Goal: Task Accomplishment & Management: Complete application form

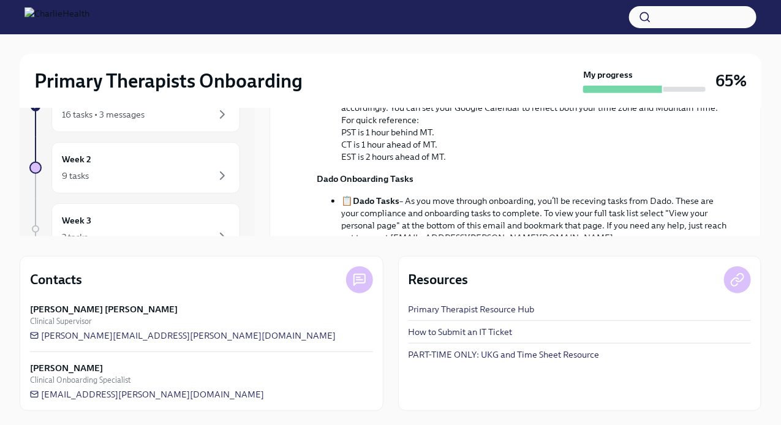
scroll to position [324, 0]
click at [165, 165] on div "Week 2 9 tasks" at bounding box center [146, 168] width 168 height 31
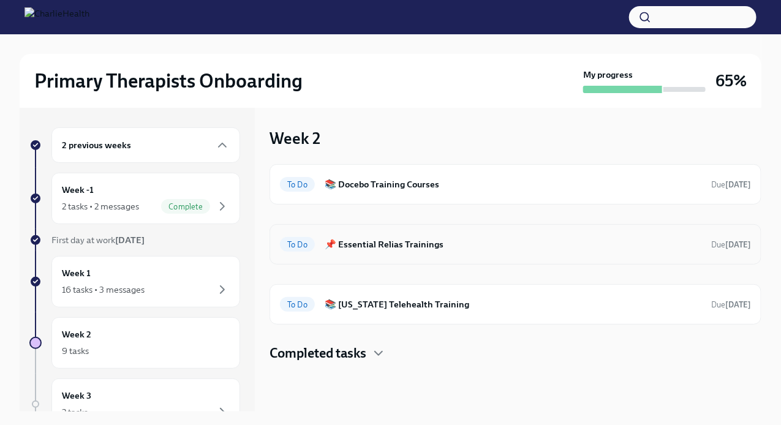
click at [396, 241] on h6 "📌 Essential Relias Trainings" at bounding box center [513, 244] width 377 height 13
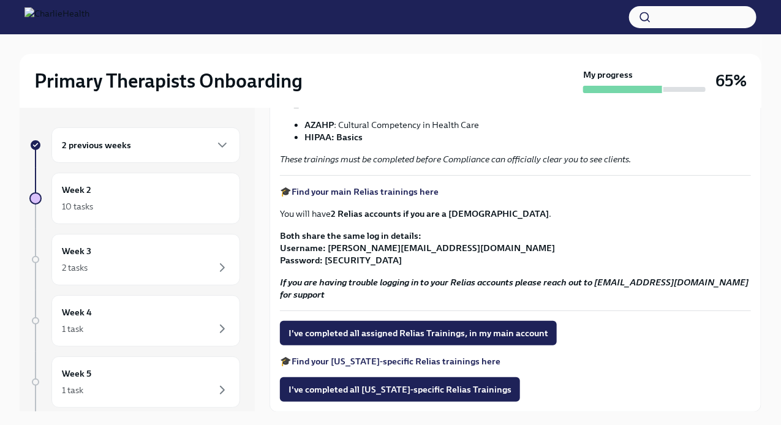
scroll to position [200, 0]
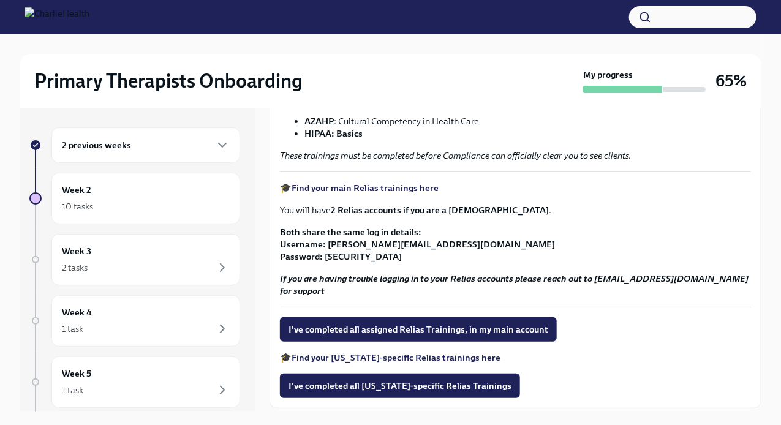
click at [370, 186] on strong "Find your main Relias trainings here" at bounding box center [365, 188] width 147 height 11
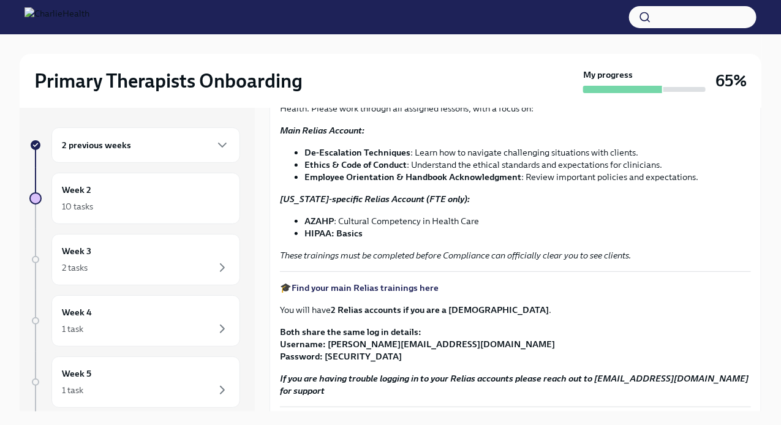
scroll to position [100, 0]
click at [698, 65] on div "Primary Therapists Onboarding My progress 65%" at bounding box center [391, 81] width 742 height 54
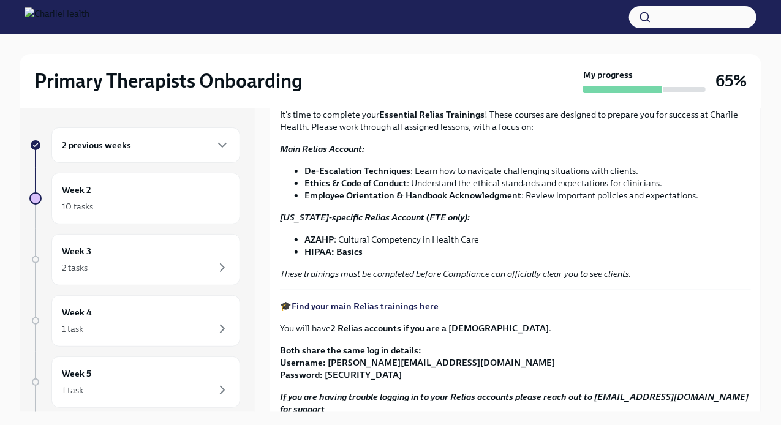
click at [422, 217] on strong "[US_STATE]-specific Relias Account (FTE only):" at bounding box center [375, 217] width 190 height 11
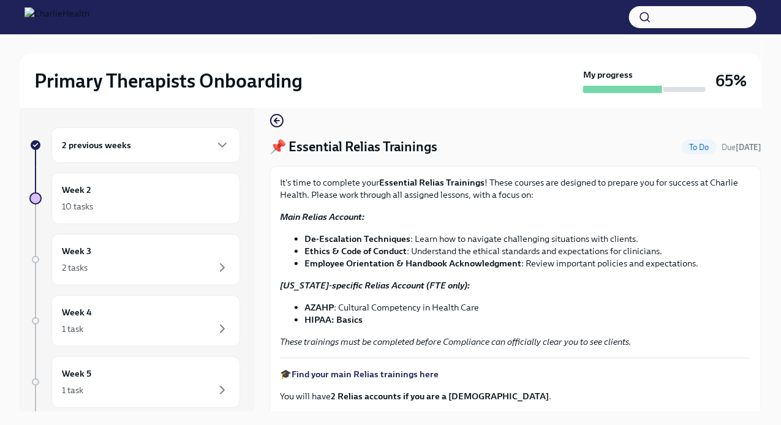
scroll to position [0, 0]
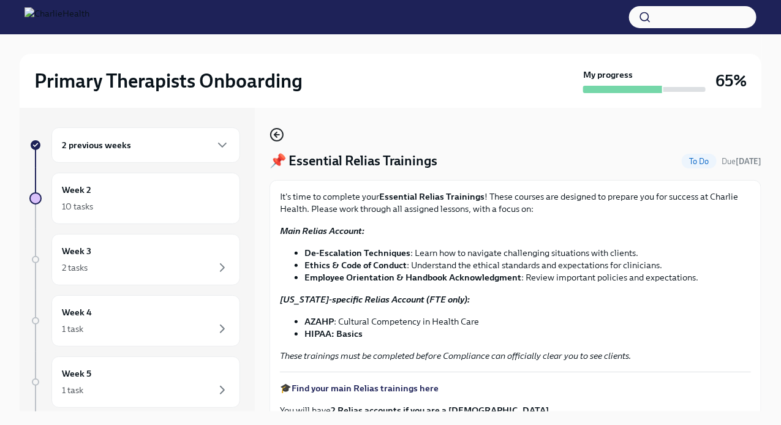
click at [279, 137] on icon "button" at bounding box center [277, 134] width 15 height 15
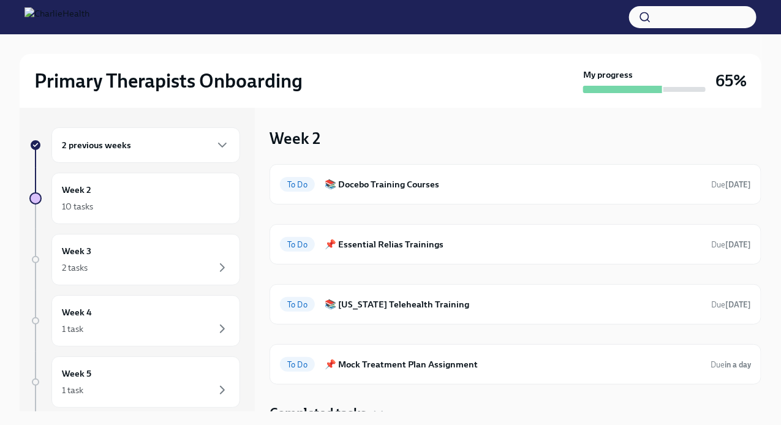
click at [108, 148] on h6 "2 previous weeks" at bounding box center [96, 144] width 69 height 13
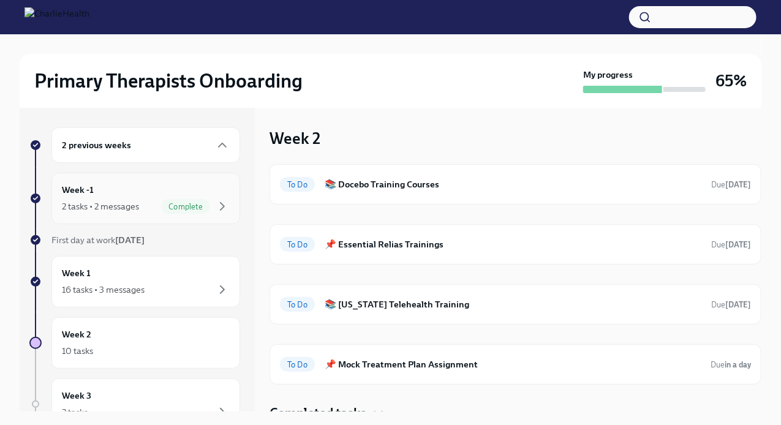
click at [110, 191] on div "Week -1 2 tasks • 2 messages Complete" at bounding box center [146, 198] width 168 height 31
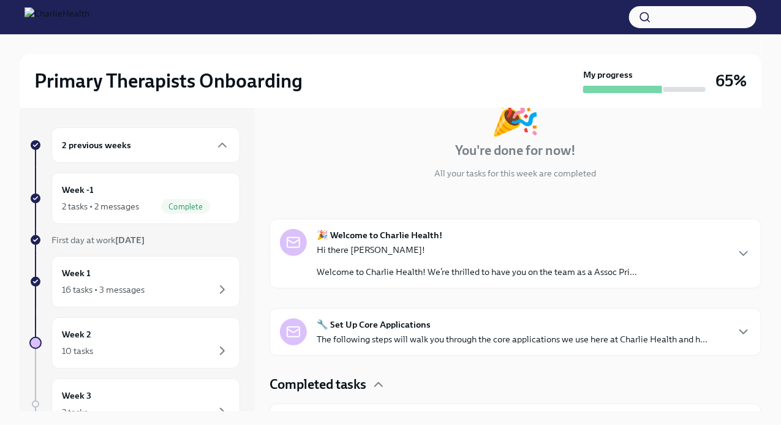
scroll to position [172, 0]
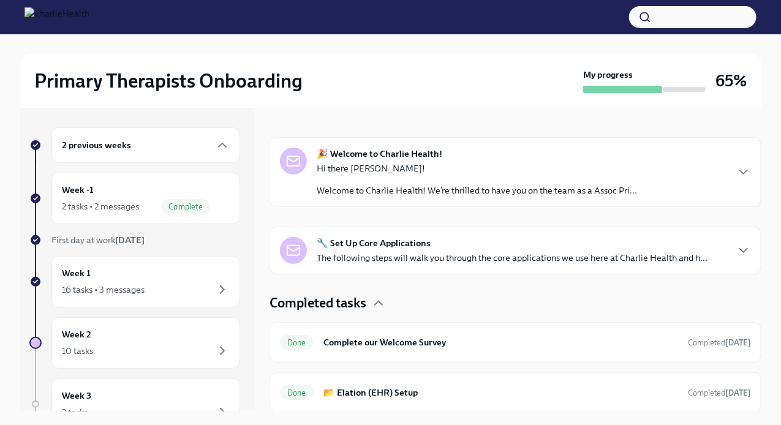
click at [332, 256] on p "The following steps will walk you through the core applications we use here at …" at bounding box center [512, 258] width 391 height 12
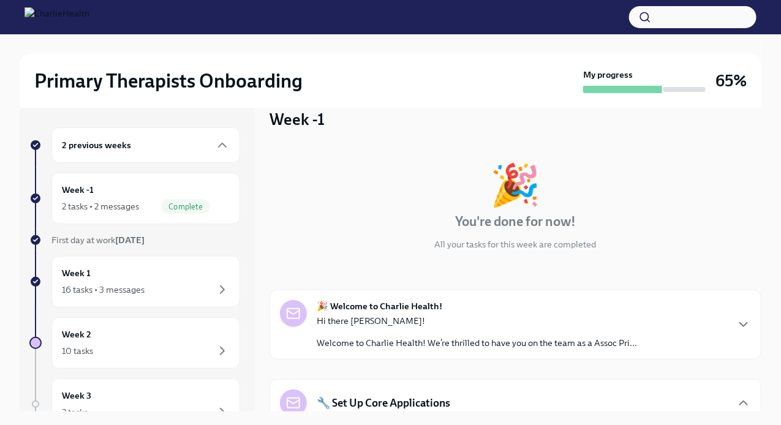
scroll to position [0, 0]
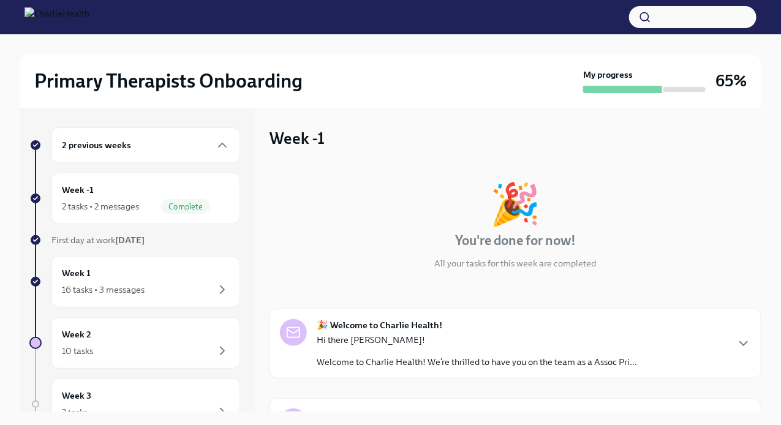
click at [346, 338] on p "Hi there [PERSON_NAME]!" at bounding box center [477, 340] width 320 height 12
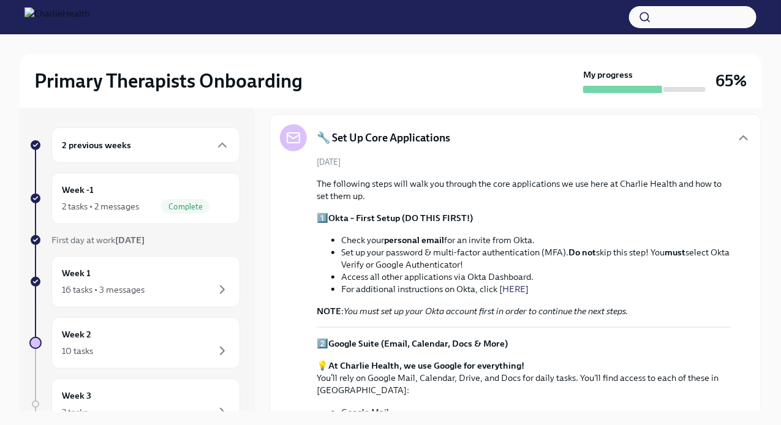
scroll to position [816, 0]
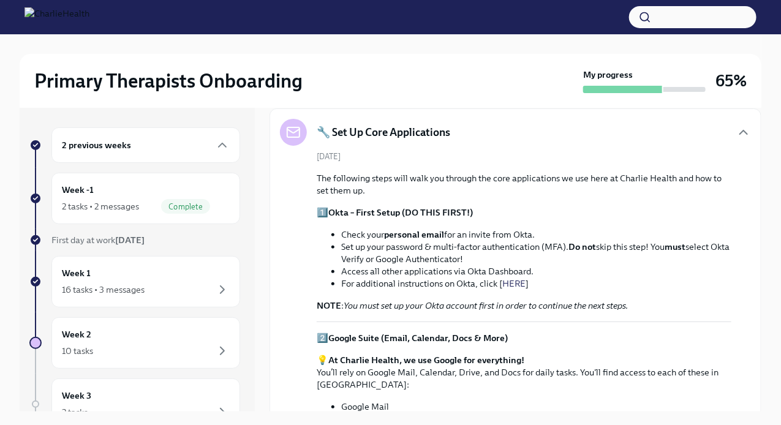
click at [90, 143] on h6 "2 previous weeks" at bounding box center [96, 144] width 69 height 13
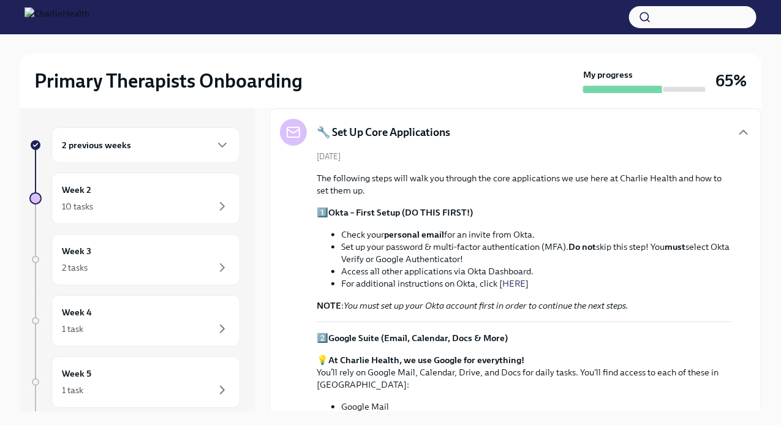
click at [91, 147] on h6 "2 previous weeks" at bounding box center [96, 144] width 69 height 13
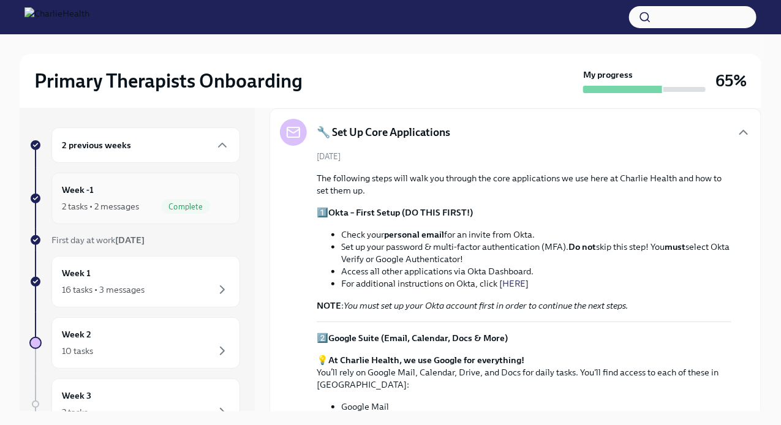
scroll to position [15, 0]
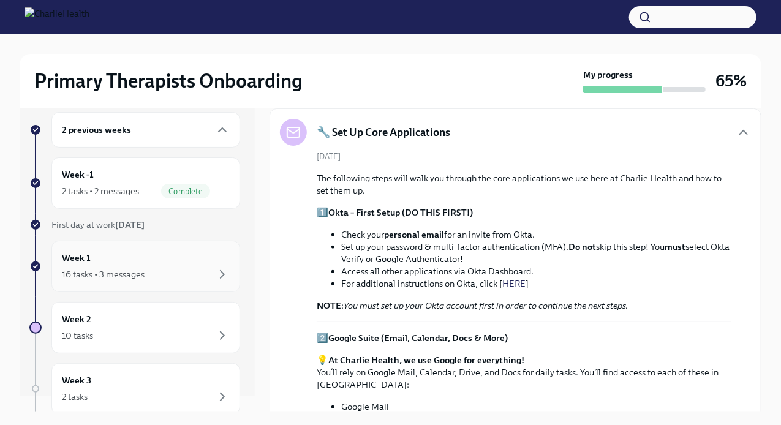
click at [105, 243] on div "Week 1 16 tasks • 3 messages" at bounding box center [145, 266] width 189 height 51
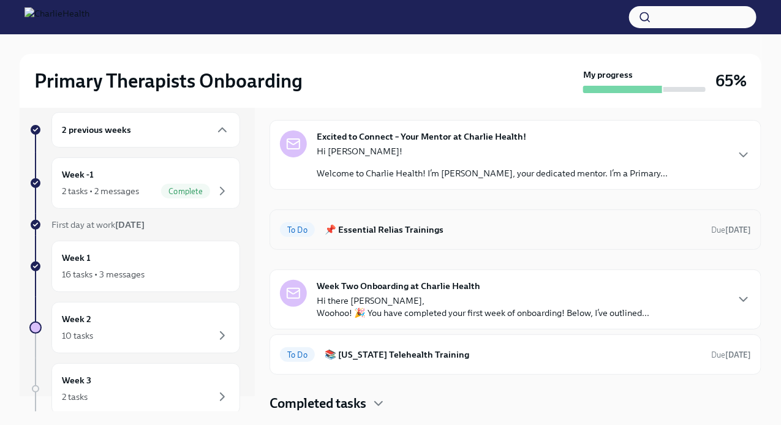
click at [374, 227] on h6 "📌 Essential Relias Trainings" at bounding box center [513, 229] width 377 height 13
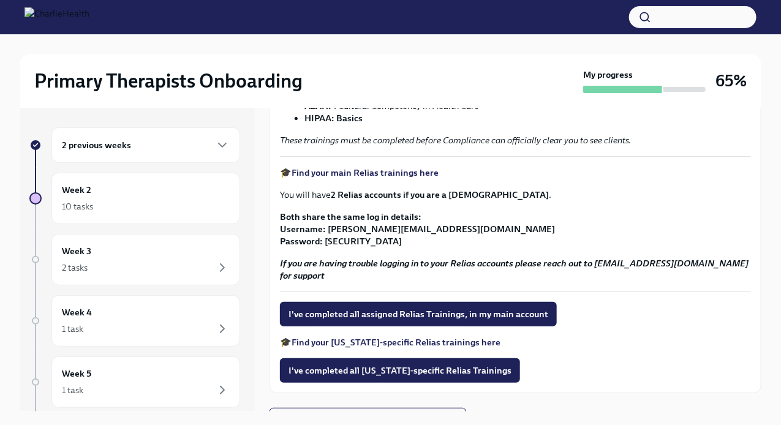
scroll to position [218, 0]
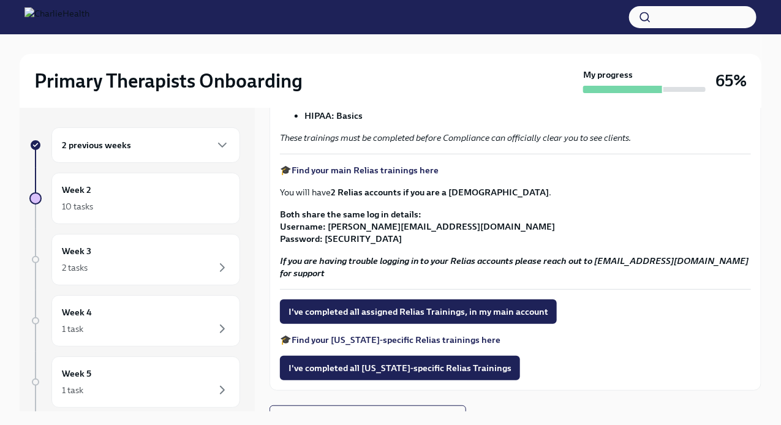
click at [363, 340] on strong "Find your [US_STATE]-specific Relias trainings here" at bounding box center [396, 340] width 209 height 11
click at [119, 211] on div "10 tasks" at bounding box center [146, 206] width 168 height 15
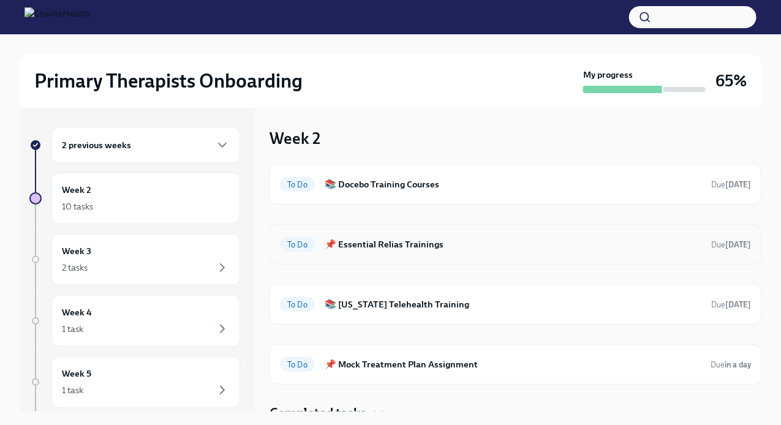
click at [374, 248] on h6 "📌 Essential Relias Trainings" at bounding box center [513, 244] width 377 height 13
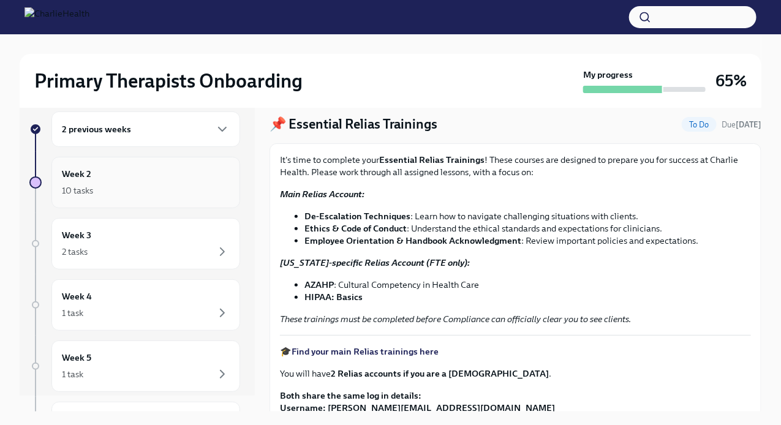
scroll to position [18, 0]
click at [90, 180] on div "Week 2 10 tasks" at bounding box center [146, 180] width 168 height 31
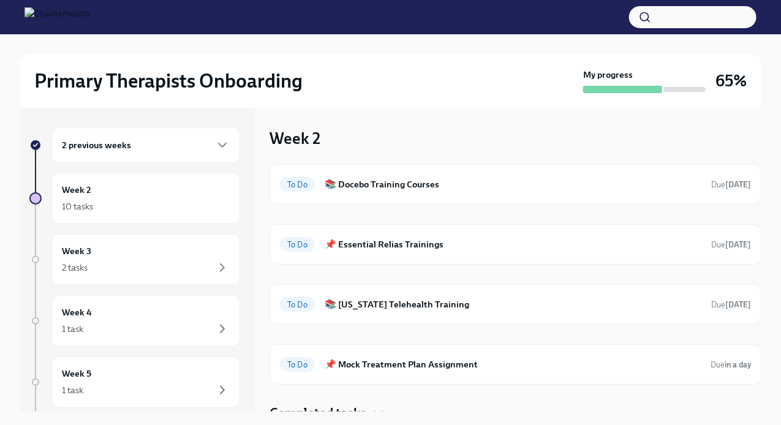
click at [94, 150] on h6 "2 previous weeks" at bounding box center [96, 144] width 69 height 13
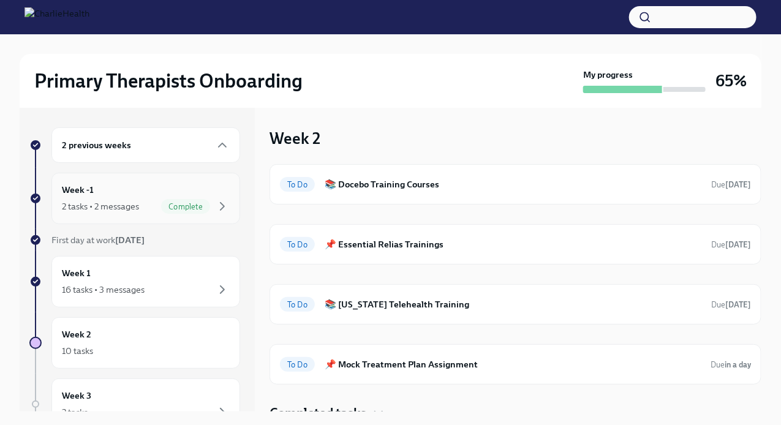
click at [92, 187] on h6 "Week -1" at bounding box center [78, 189] width 32 height 13
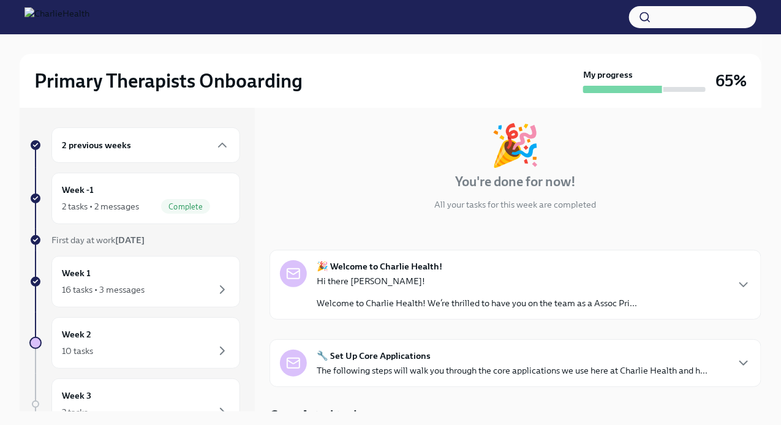
scroll to position [172, 0]
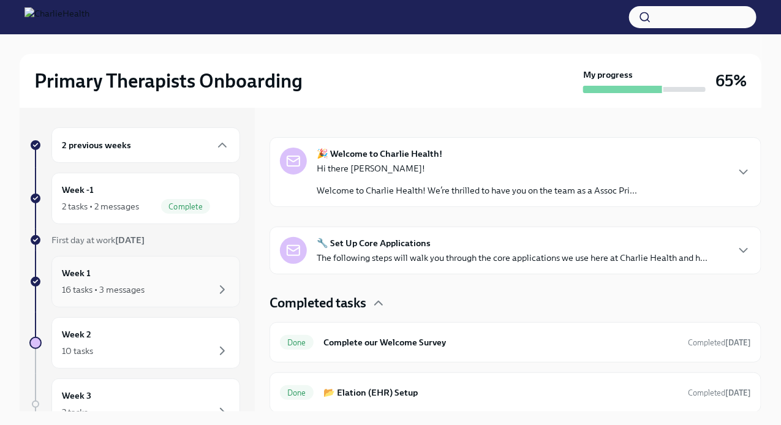
click at [100, 271] on div "Week 1 16 tasks • 3 messages" at bounding box center [146, 282] width 168 height 31
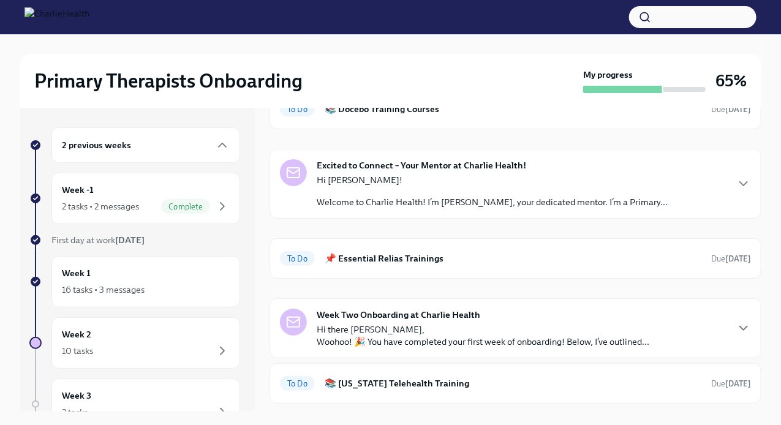
scroll to position [246, 0]
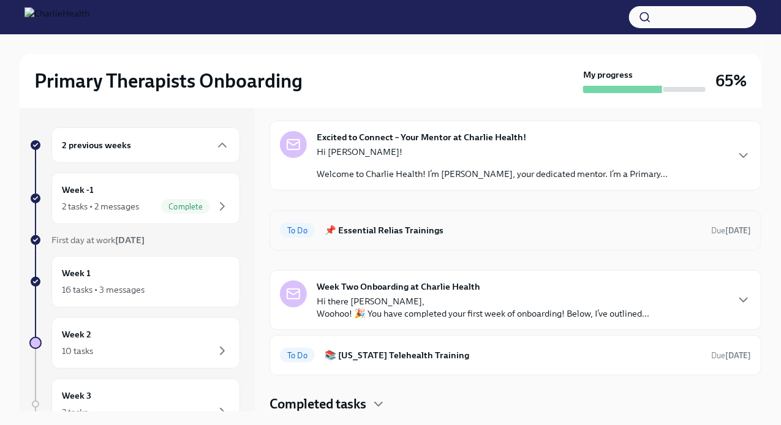
click at [398, 227] on h6 "📌 Essential Relias Trainings" at bounding box center [513, 230] width 377 height 13
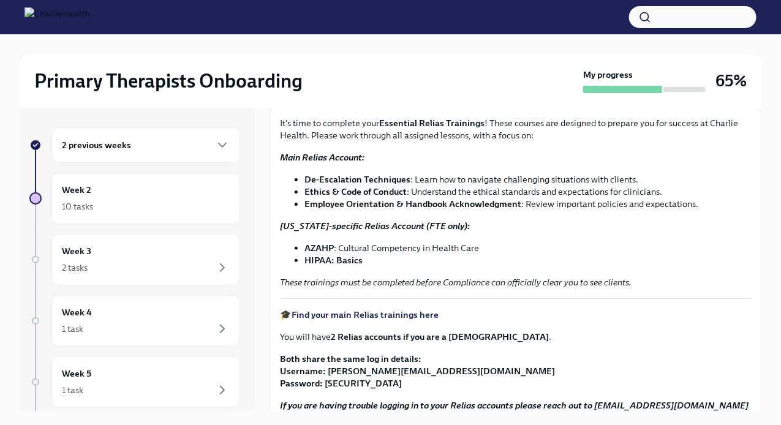
scroll to position [74, 0]
drag, startPoint x: 486, startPoint y: 246, endPoint x: 382, endPoint y: 243, distance: 104.2
click at [382, 243] on li "AZAHP : Cultural Competency in Health Care" at bounding box center [528, 247] width 447 height 12
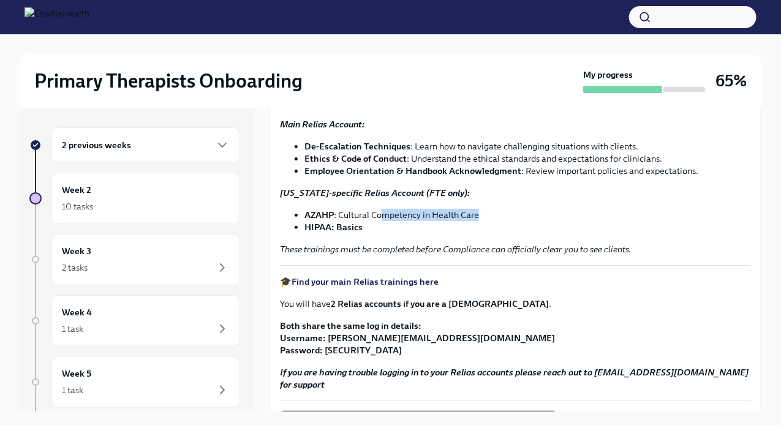
scroll to position [108, 0]
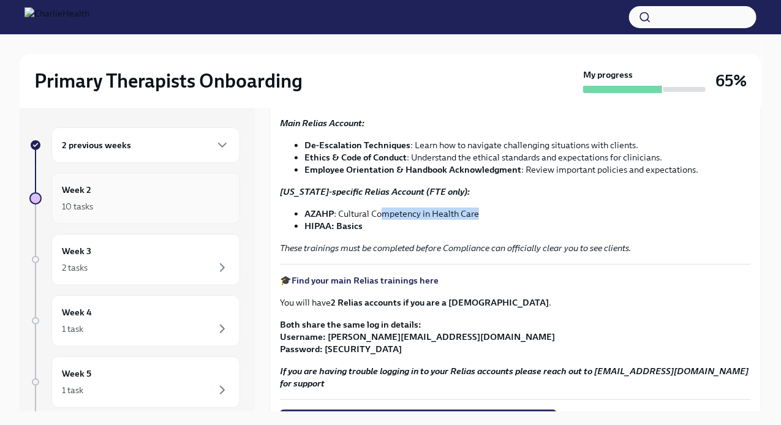
click at [126, 195] on div "Week 2 10 tasks" at bounding box center [146, 198] width 168 height 31
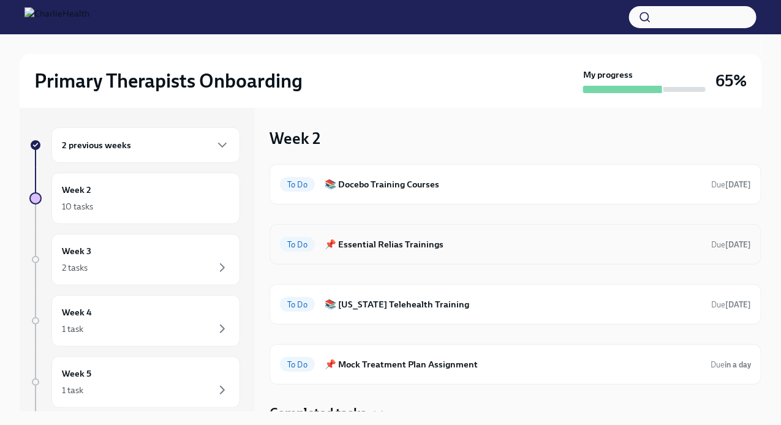
scroll to position [10, 0]
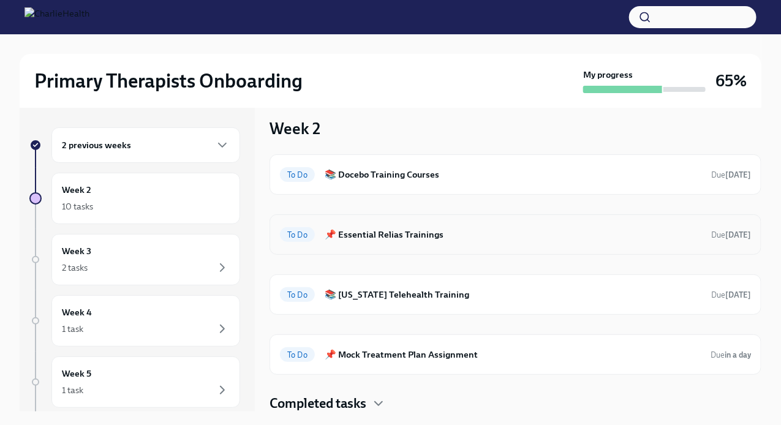
click at [370, 233] on h6 "📌 Essential Relias Trainings" at bounding box center [513, 234] width 377 height 13
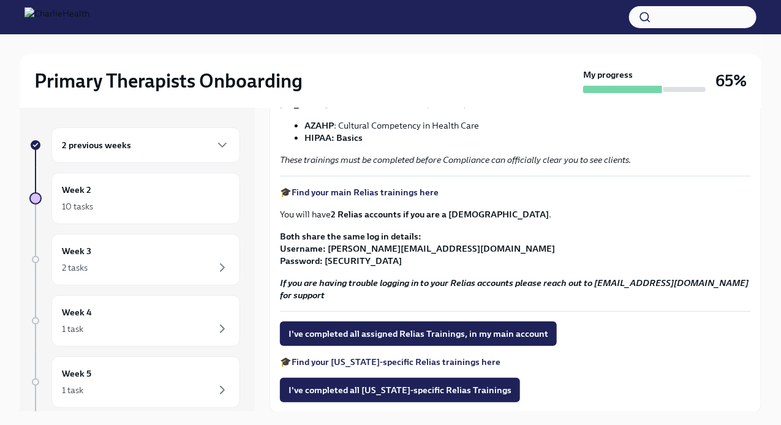
scroll to position [199, 0]
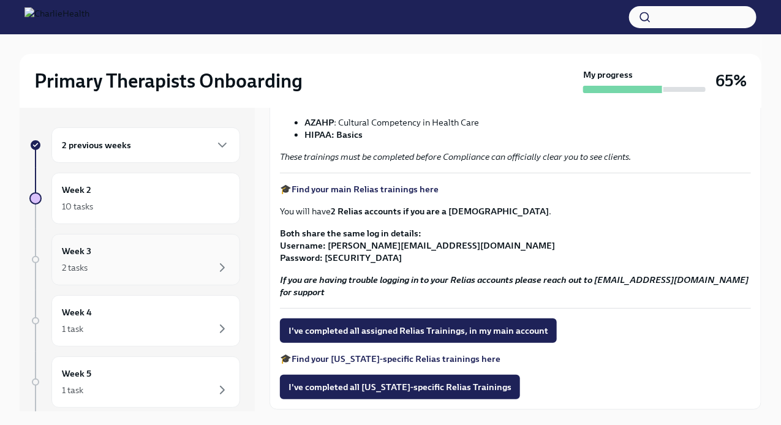
click at [127, 253] on div "Week 3 2 tasks" at bounding box center [146, 260] width 168 height 31
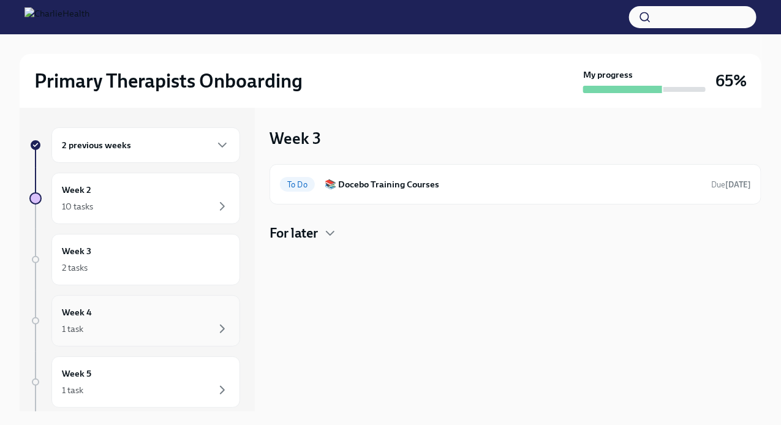
click at [95, 304] on div "Week 4 1 task" at bounding box center [145, 320] width 189 height 51
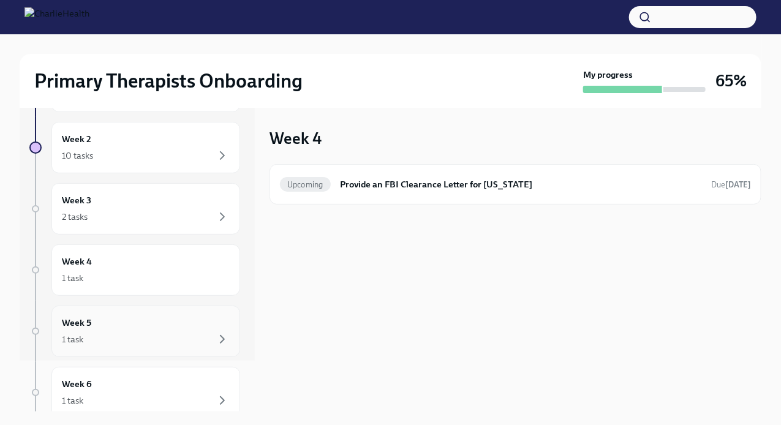
scroll to position [51, 0]
click at [105, 324] on div "Week 5 1 task" at bounding box center [146, 331] width 168 height 31
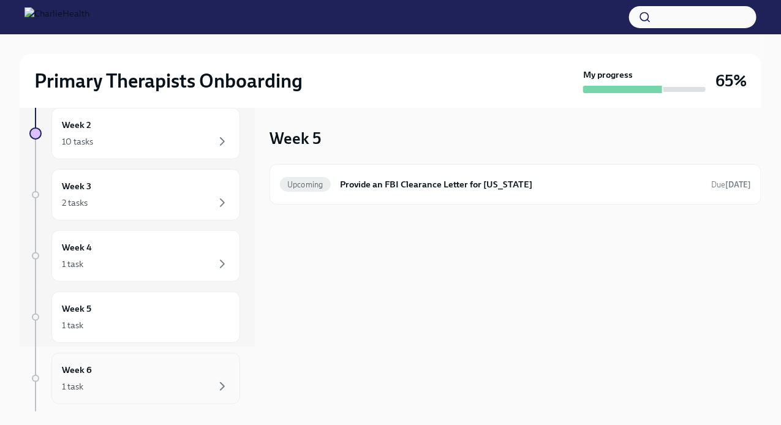
click at [113, 373] on div "Week 6 1 task" at bounding box center [146, 378] width 168 height 31
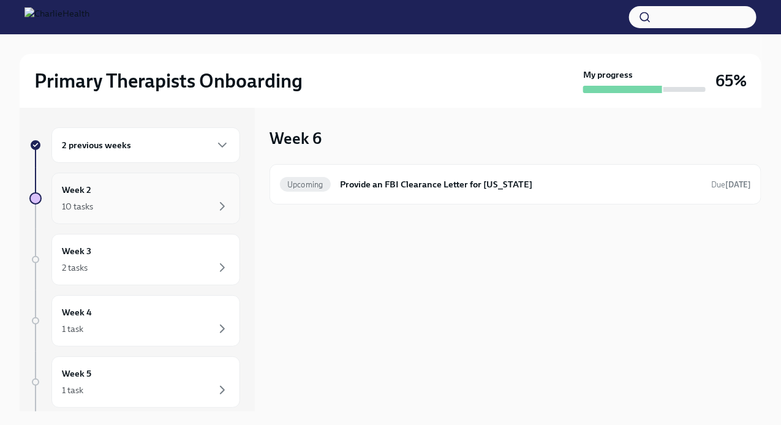
click at [104, 221] on div "Week 2 10 tasks" at bounding box center [145, 198] width 189 height 51
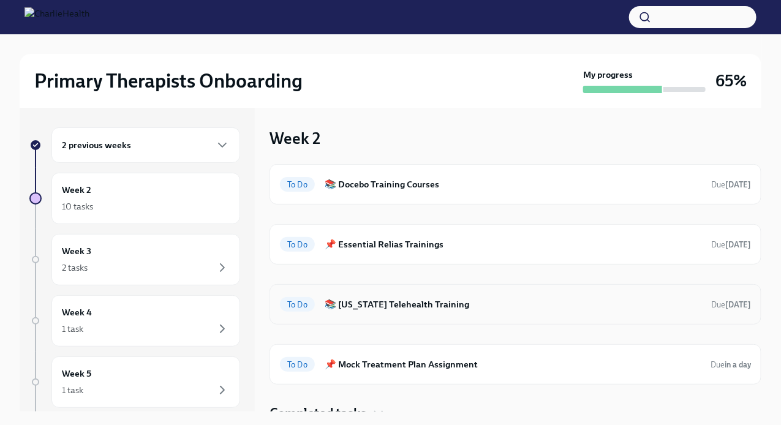
scroll to position [10, 0]
